Goal: Transaction & Acquisition: Purchase product/service

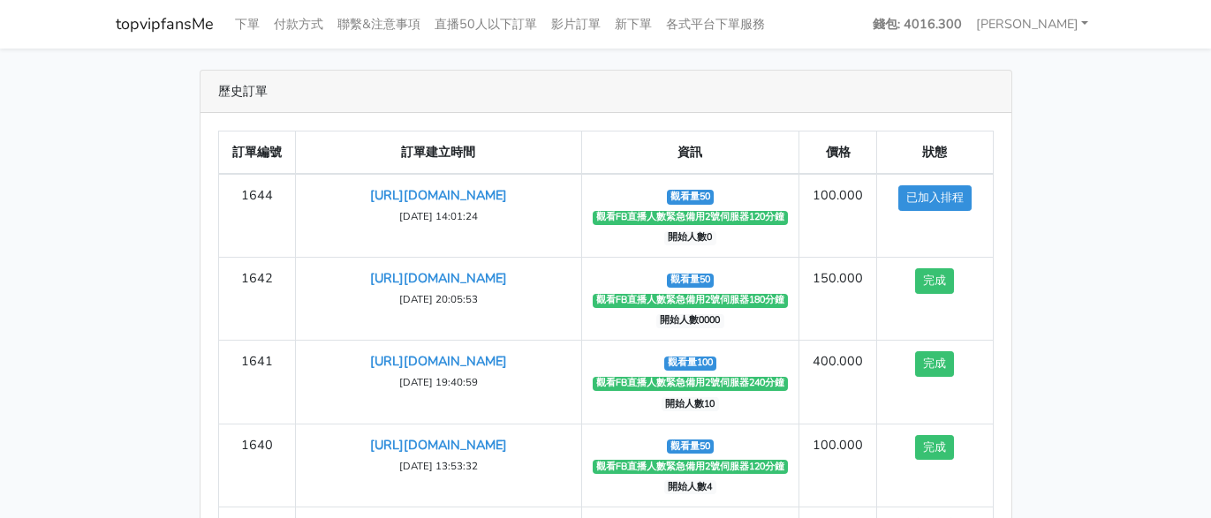
drag, startPoint x: 174, startPoint y: 123, endPoint x: 184, endPoint y: 81, distance: 42.6
click at [174, 120] on div "歷史訂單 訂單編號 訂單建立時間 資訊 價格 狀態 1644 https://www.facebook.com/100083399346069/videos/…" at bounding box center [605, 370] width 1007 height 600
click at [233, 25] on link "下單" at bounding box center [247, 24] width 39 height 34
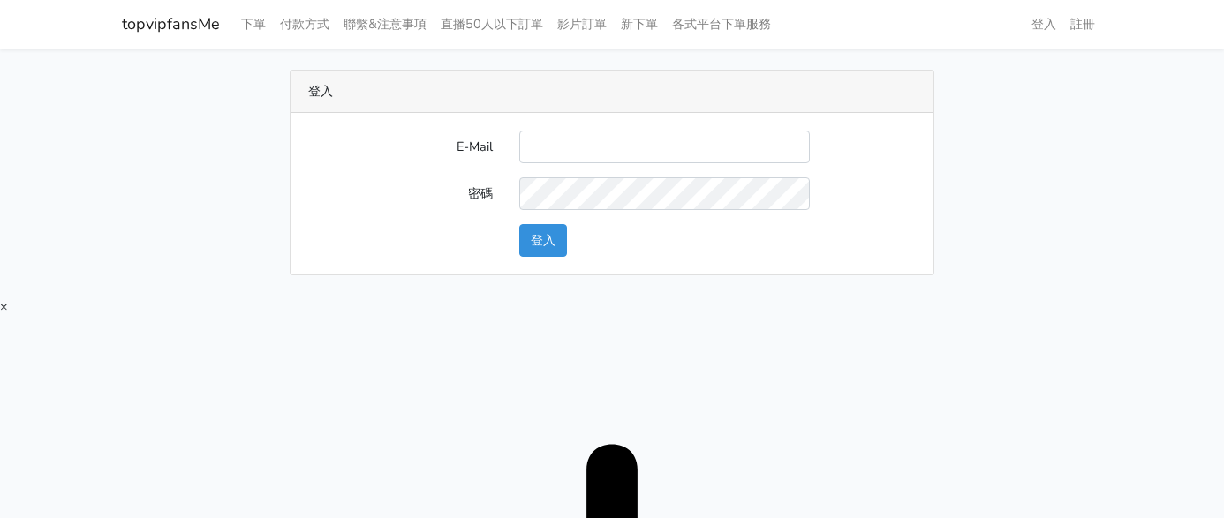
type input "[EMAIL_ADDRESS][DOMAIN_NAME]"
click at [554, 246] on button "登入" at bounding box center [543, 240] width 48 height 33
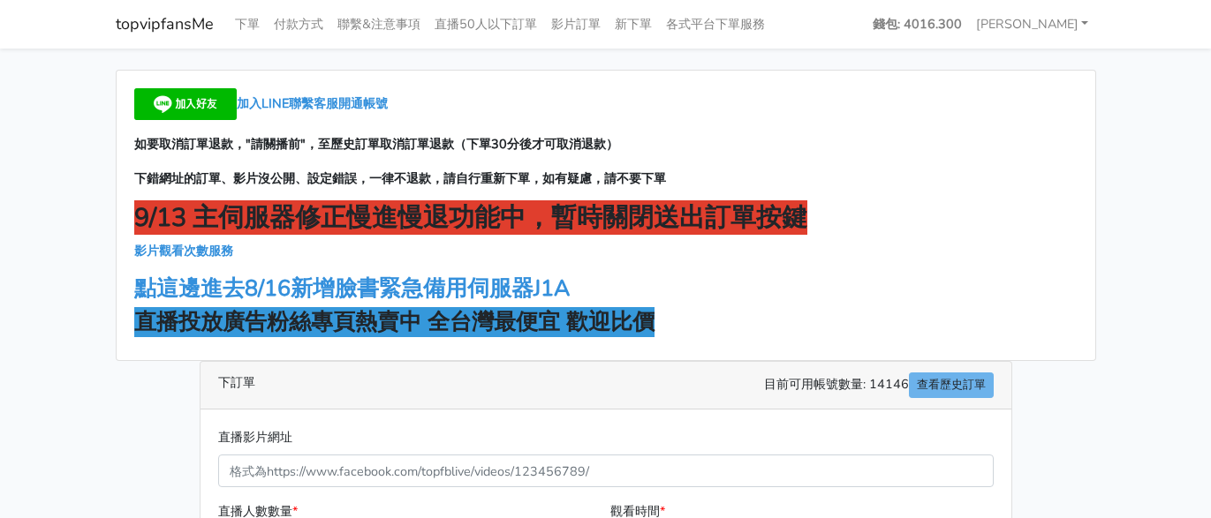
click at [1112, 87] on main "加入LINE聯繫客服開通帳號 如要取消訂單退款，"請關播前"，至歷史訂單取消訂單退款（下單30分後才可取消退款） 下錯網址的訂單、影片沒公開、設定錯誤，一律不…" at bounding box center [605, 500] width 1211 height 902
drag, startPoint x: 889, startPoint y: 70, endPoint x: 754, endPoint y: 6, distance: 149.3
click at [890, 70] on div "加入LINE聯繫客服開通帳號 如要取消訂單退款，"請關播前"，至歷史訂單取消訂單退款（下單30分後才可取消退款） 下錯網址的訂單、影片沒公開、設定錯誤，一律不…" at bounding box center [606, 215] width 980 height 291
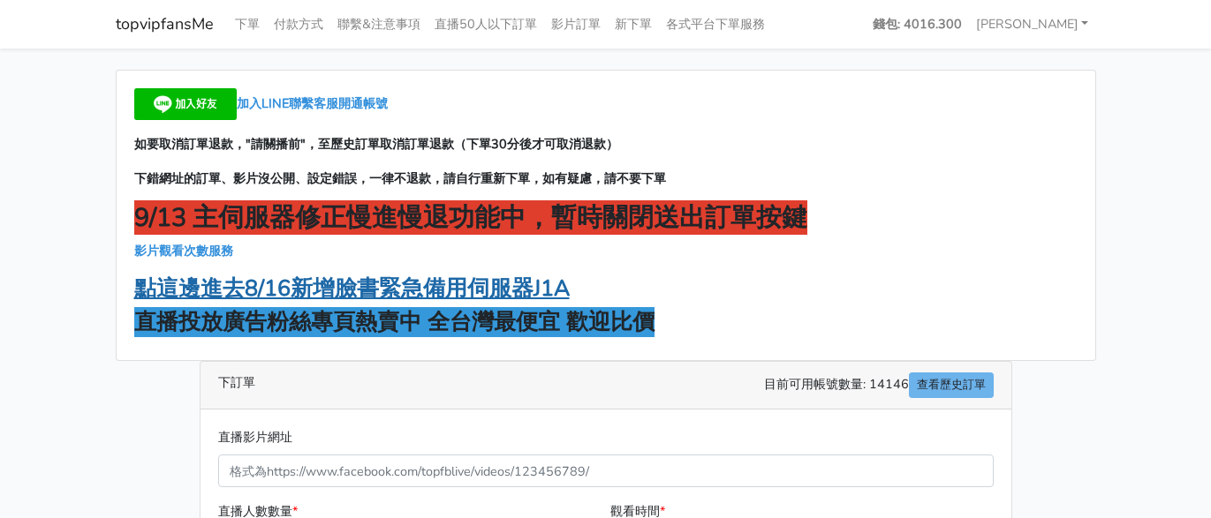
click at [430, 293] on strong "點這邊進去8/16新增臉書緊急備用伺服器J1A" at bounding box center [351, 289] width 435 height 30
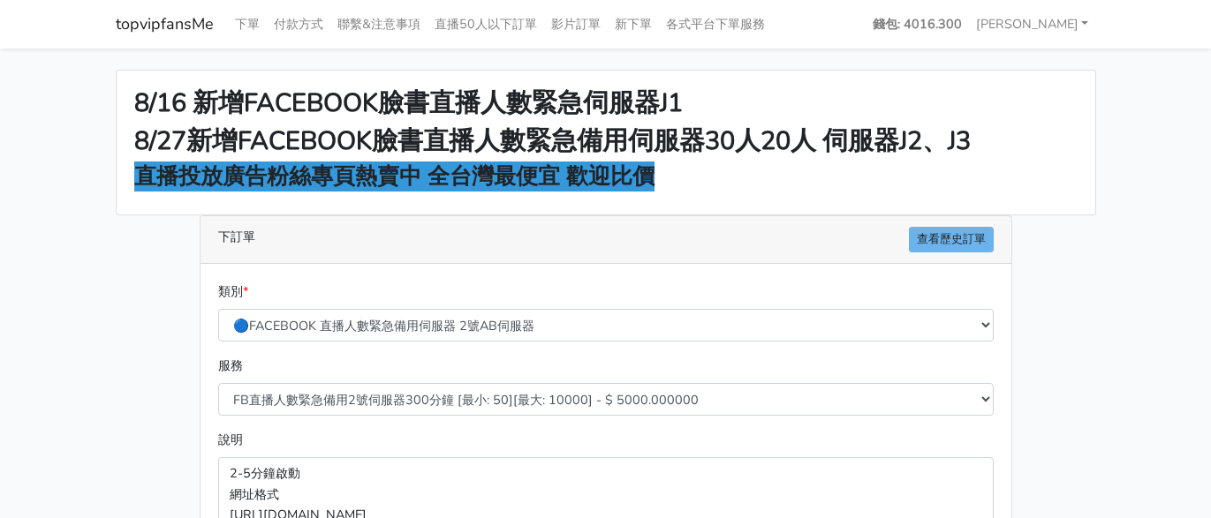
click at [809, 203] on div "8/16 新增FACEBOOK臉書直播人數緊急伺服器J1 8/27新增FACEBOOK臉書直播人數緊急備用伺服器30人20人 伺服器J2、J3 直播投放廣告粉…" at bounding box center [606, 143] width 978 height 144
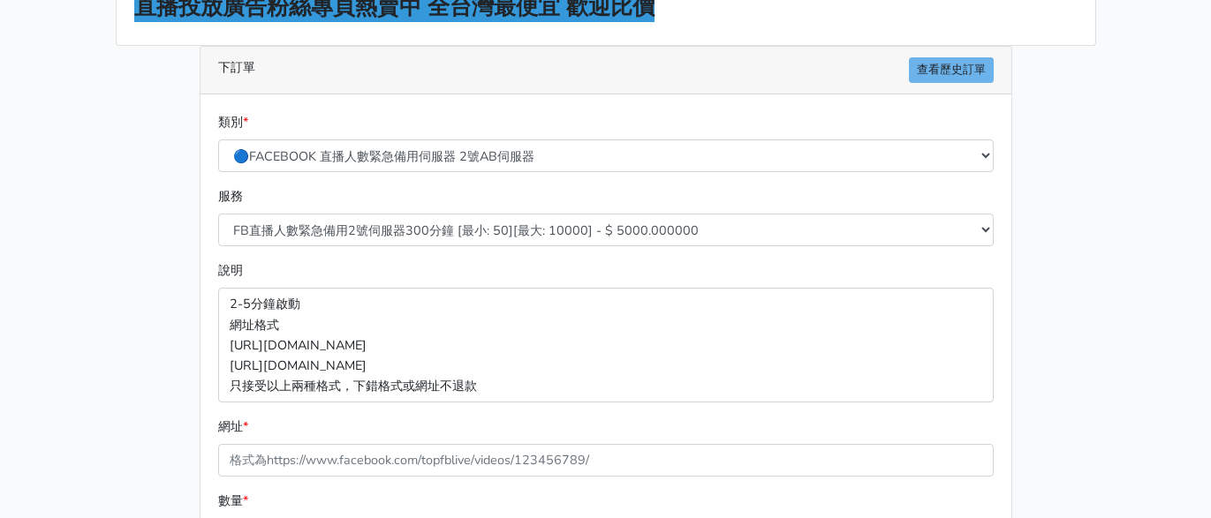
scroll to position [177, 0]
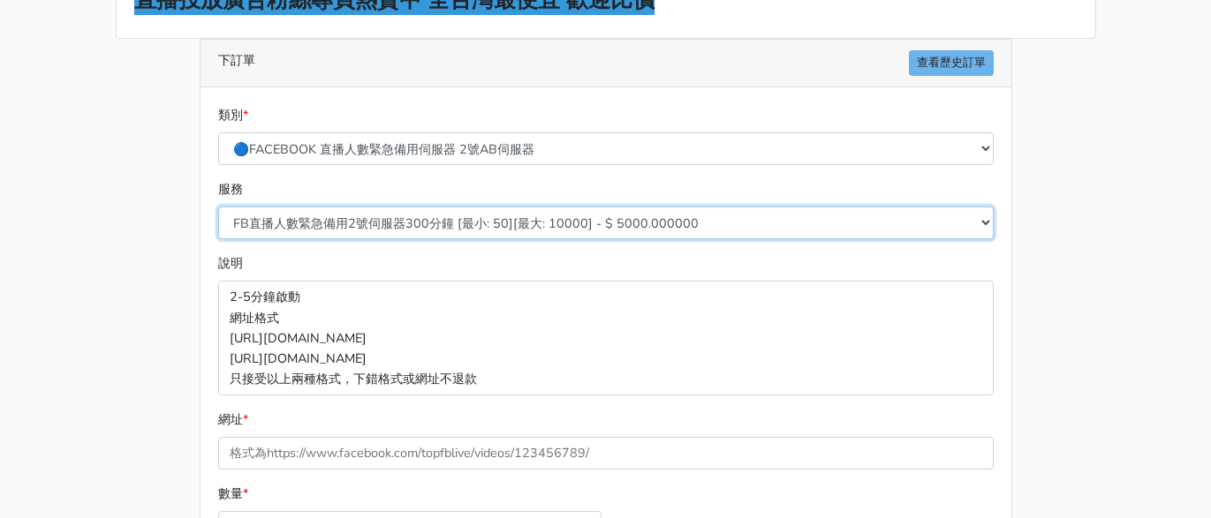
drag, startPoint x: 504, startPoint y: 225, endPoint x: 510, endPoint y: 352, distance: 127.3
click at [504, 225] on select "FB直播人數緊急備用2號伺服器300分鐘 [最小: 50][最大: 10000] - $ 5000.000000 FB直播人數緊急備用2號伺服器60分鐘 [最…" at bounding box center [605, 223] width 775 height 33
click at [509, 226] on select "FB直播人數緊急備用2號伺服器300分鐘 [最小: 50][最大: 10000] - $ 5000.000000 FB直播人數緊急備用2號伺服器60分鐘 [最…" at bounding box center [605, 223] width 775 height 33
select select "578"
click at [218, 207] on select "FB直播人數緊急備用2號伺服器300分鐘 [最小: 50][最大: 10000] - $ 5000.000000 FB直播人數緊急備用2號伺服器60分鐘 [最…" at bounding box center [605, 223] width 775 height 33
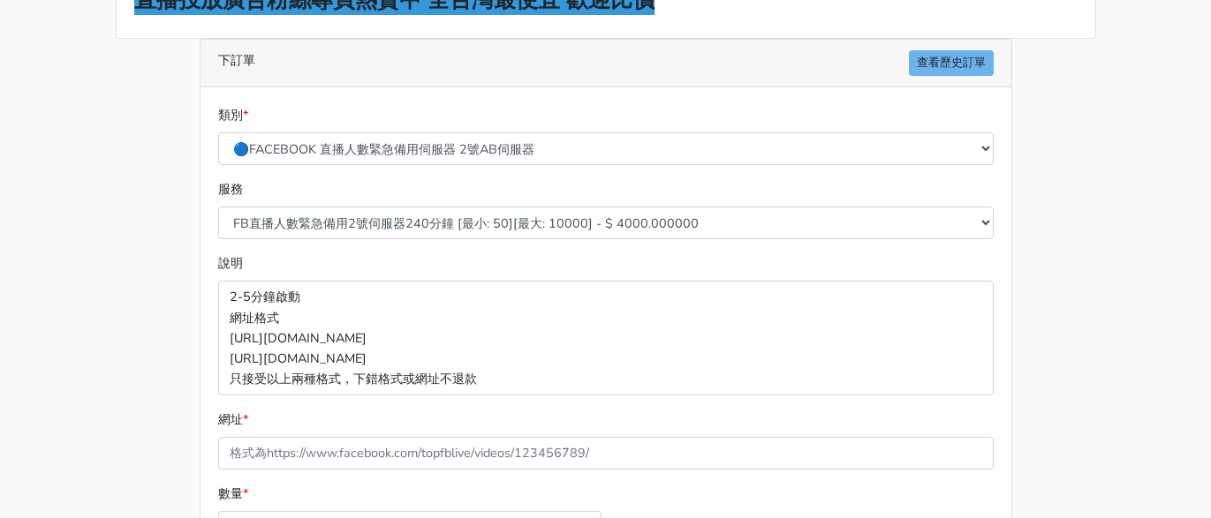
click at [113, 298] on div "8/16 新增FACEBOOK臉書直播人數緊急伺服器J1 8/27新增FACEBOOK臉書直播人數緊急備用伺服器30人20人 伺服器J2、J3 直播投放廣告粉…" at bounding box center [605, 297] width 1007 height 809
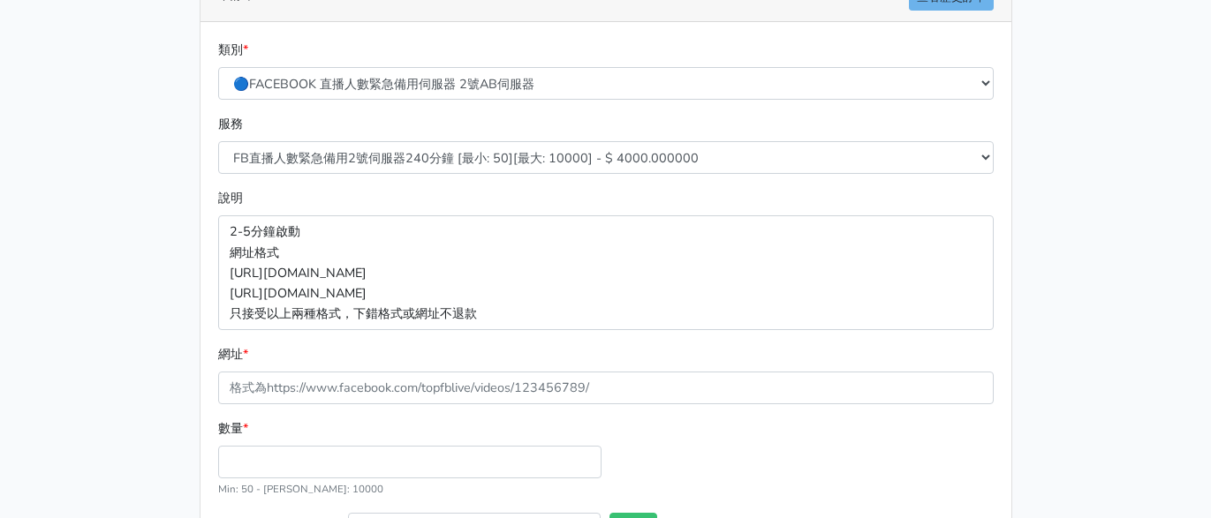
scroll to position [381, 0]
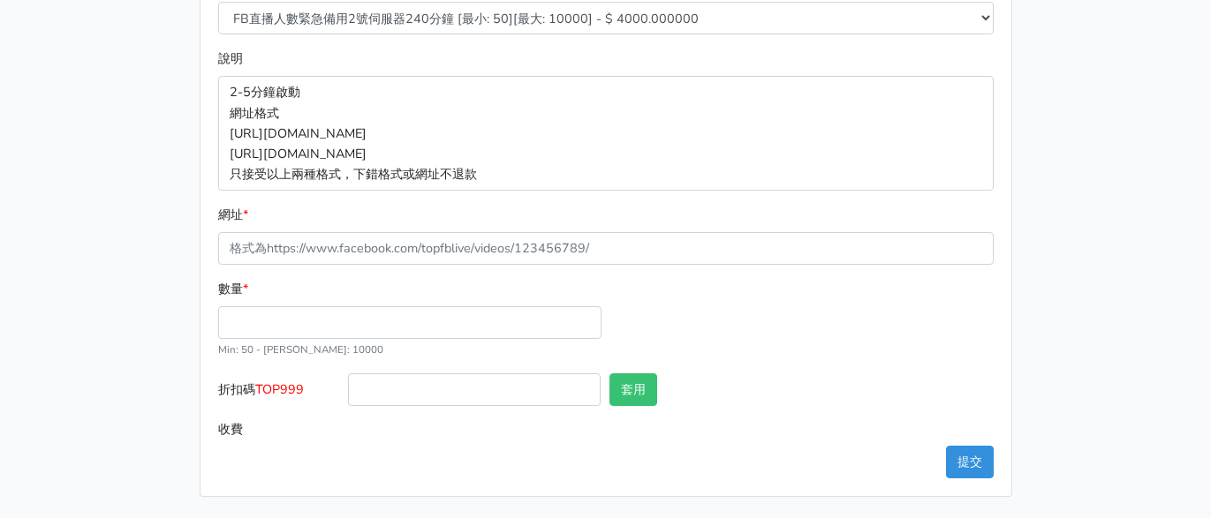
click at [334, 262] on form "類別 * 🔵FACEBOOK 直播人數緊急備用伺服器 2號AB伺服器 🔵FACEBOOK 網軍專用貼文留言 安全保密 🔵FACEBOOK 直播人數緊急備用伺服…" at bounding box center [605, 173] width 775 height 546
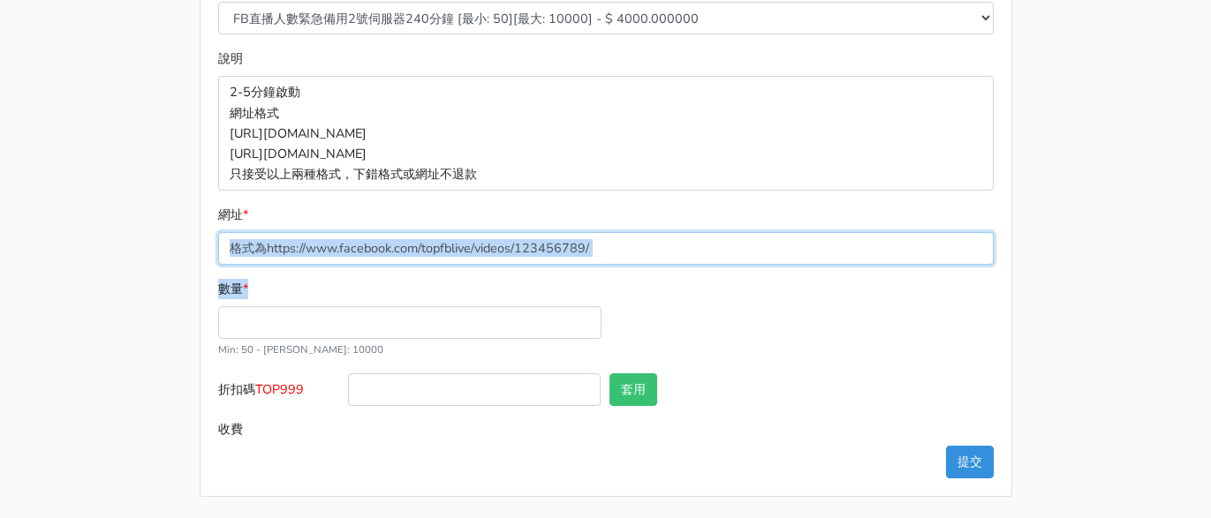
click at [331, 250] on input "網址 *" at bounding box center [605, 248] width 775 height 33
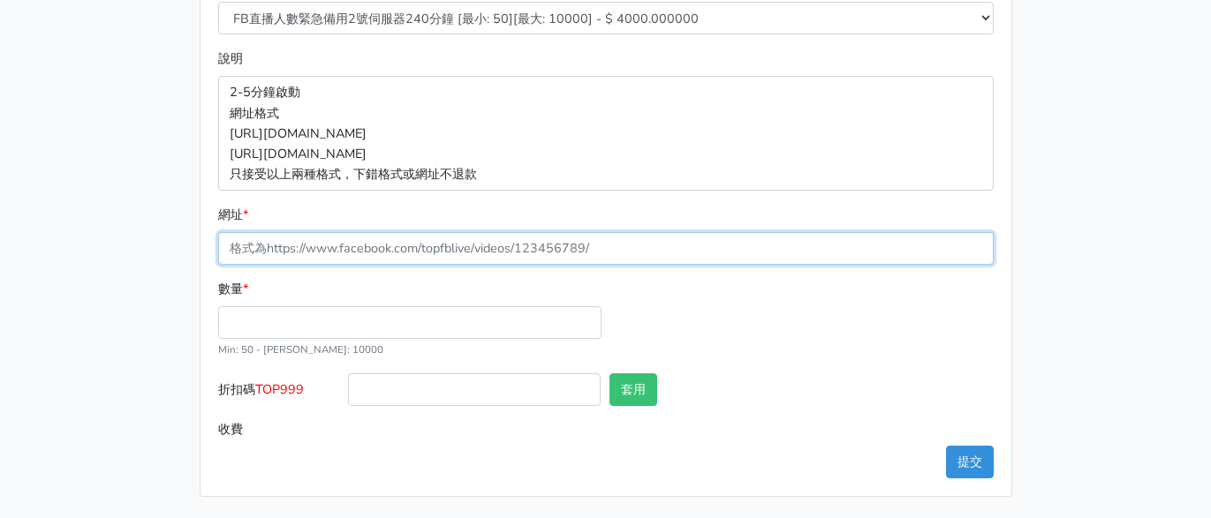
paste input "[URL][DOMAIN_NAME]"
type input "[URL][DOMAIN_NAME]"
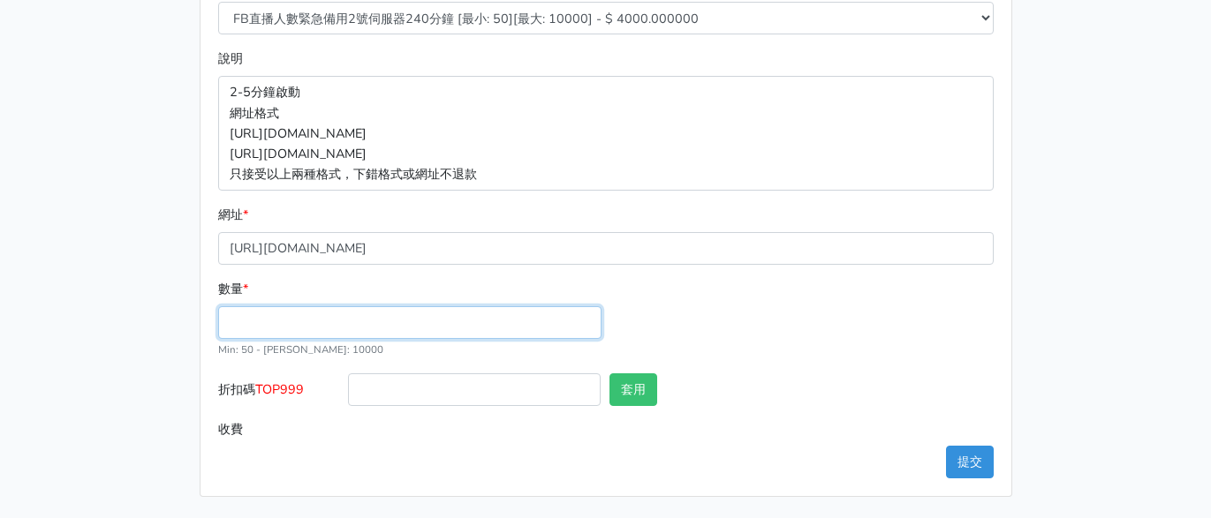
click at [274, 323] on input "數量 *" at bounding box center [409, 322] width 383 height 33
type input "100"
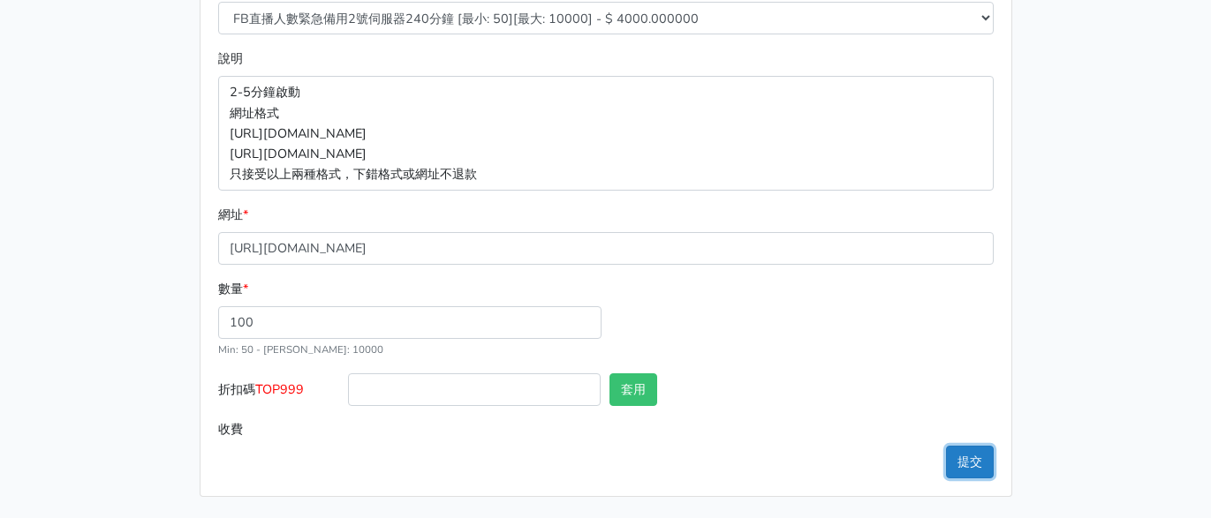
type input "400.000"
click at [947, 456] on button "提交" at bounding box center [970, 462] width 48 height 33
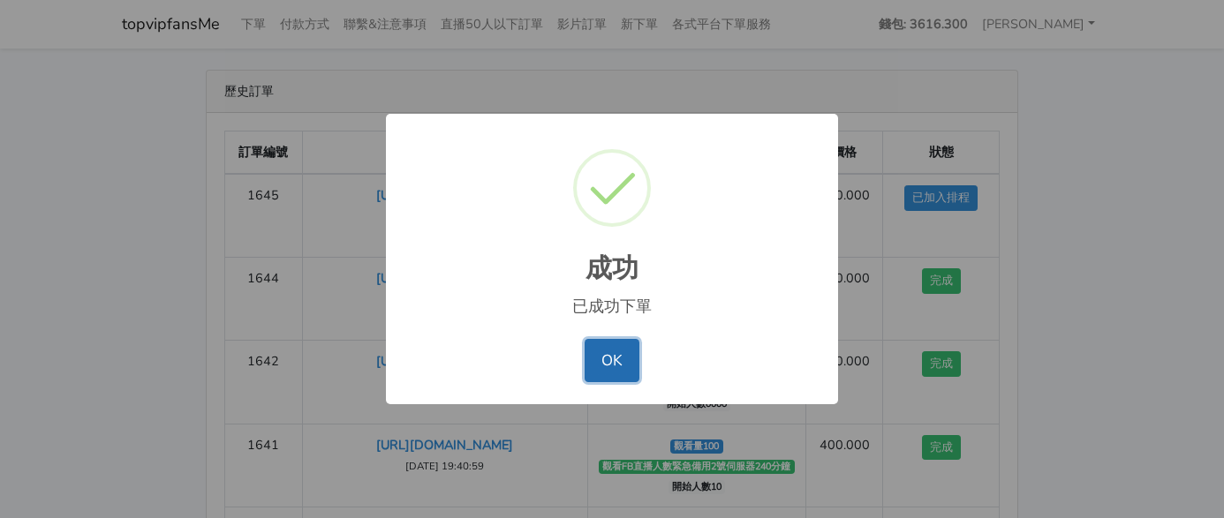
click at [628, 365] on button "OK" at bounding box center [612, 360] width 54 height 42
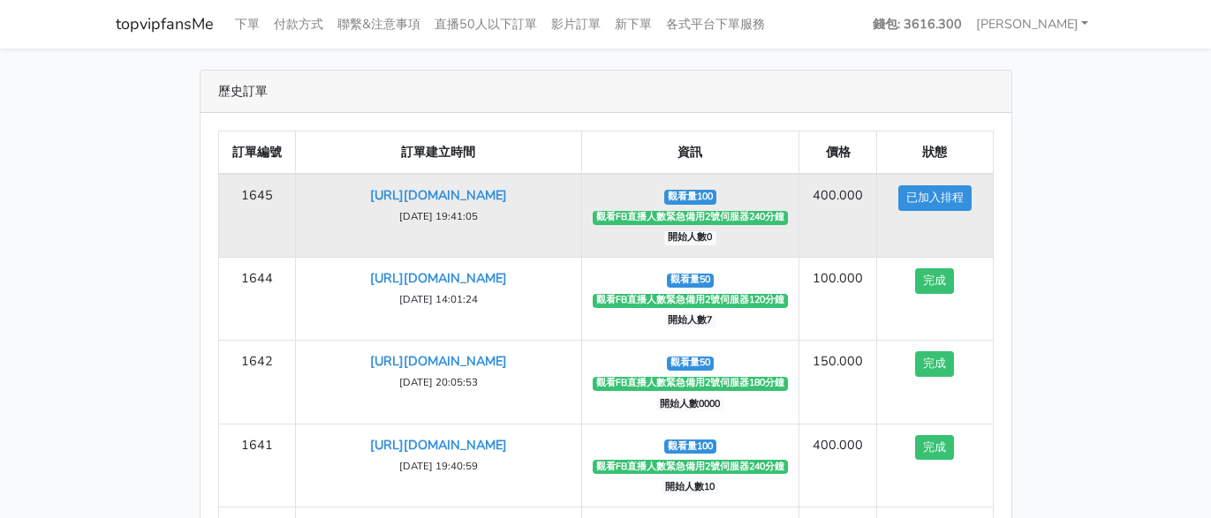
drag, startPoint x: 451, startPoint y: 242, endPoint x: 480, endPoint y: 245, distance: 29.3
click at [480, 245] on td "[URL][DOMAIN_NAME] [DATE] 19:41:05" at bounding box center [438, 216] width 285 height 84
